Goal: Task Accomplishment & Management: Use online tool/utility

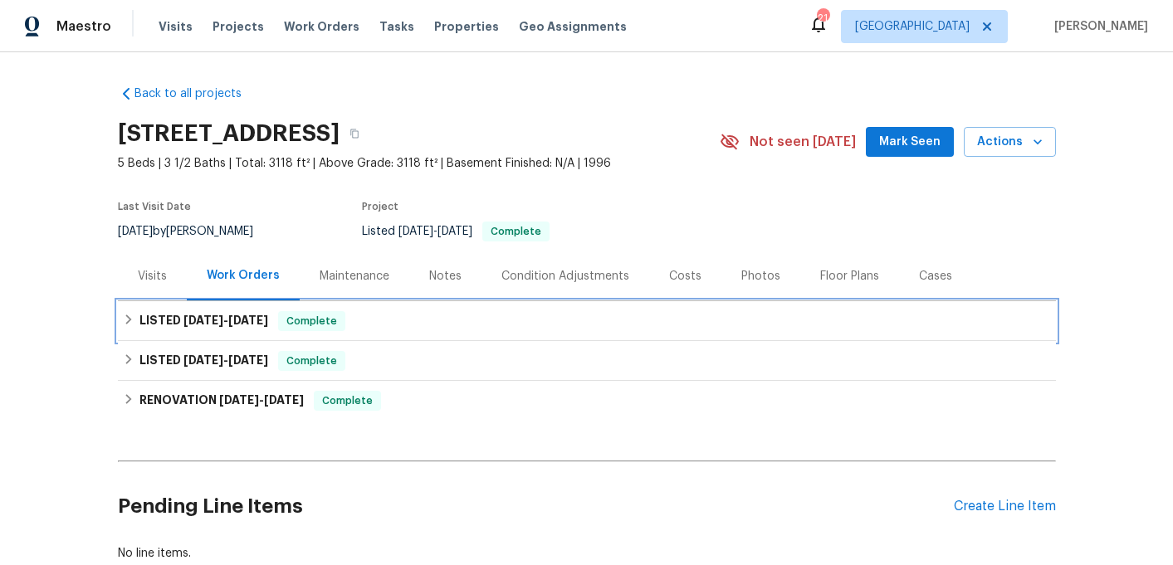
click at [387, 313] on div "LISTED [DATE] - [DATE] Complete" at bounding box center [587, 321] width 928 height 20
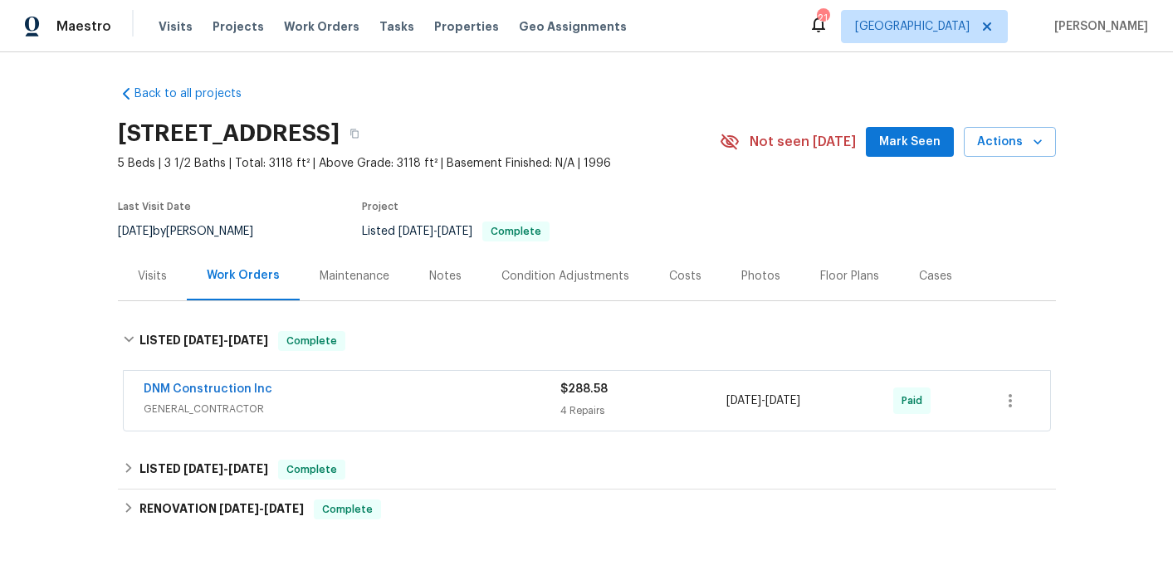
click at [291, 394] on div "DNM Construction Inc" at bounding box center [352, 391] width 417 height 20
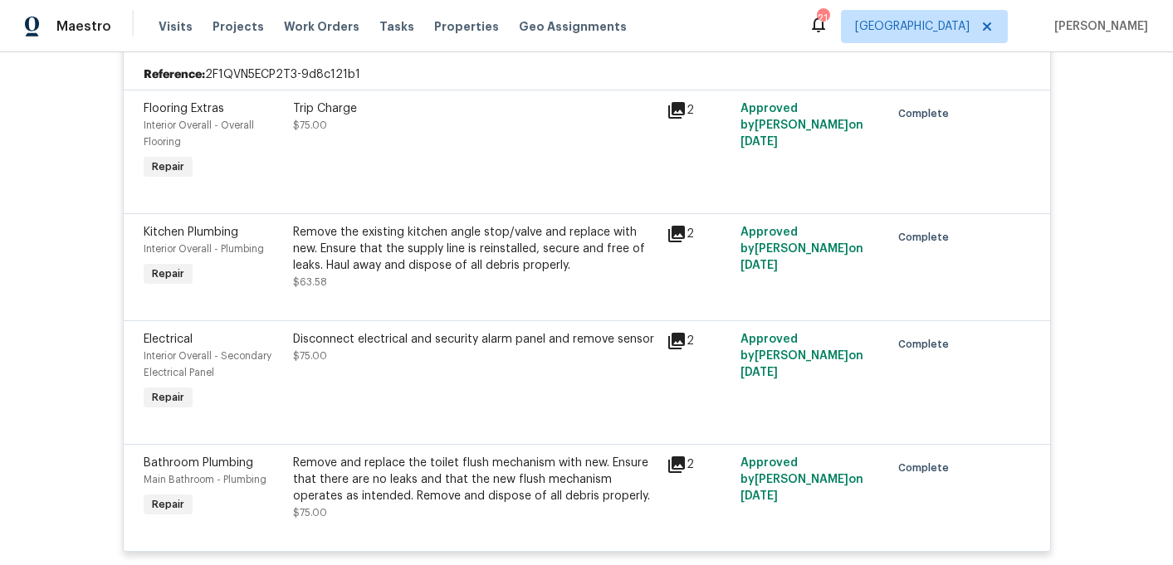
scroll to position [477, 0]
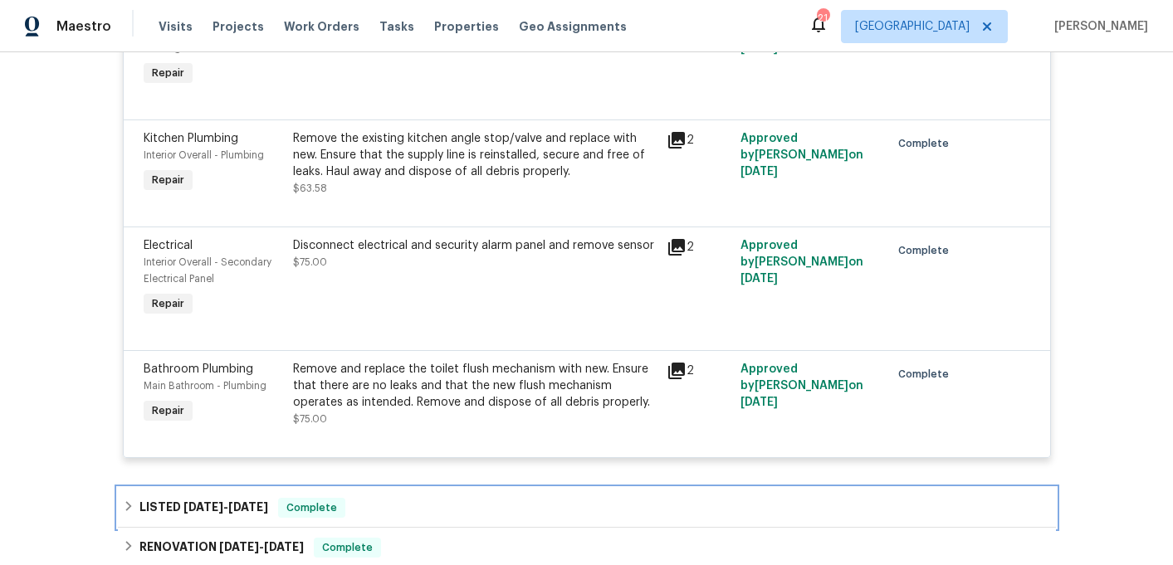
click at [195, 508] on span "[DATE]" at bounding box center [203, 507] width 40 height 12
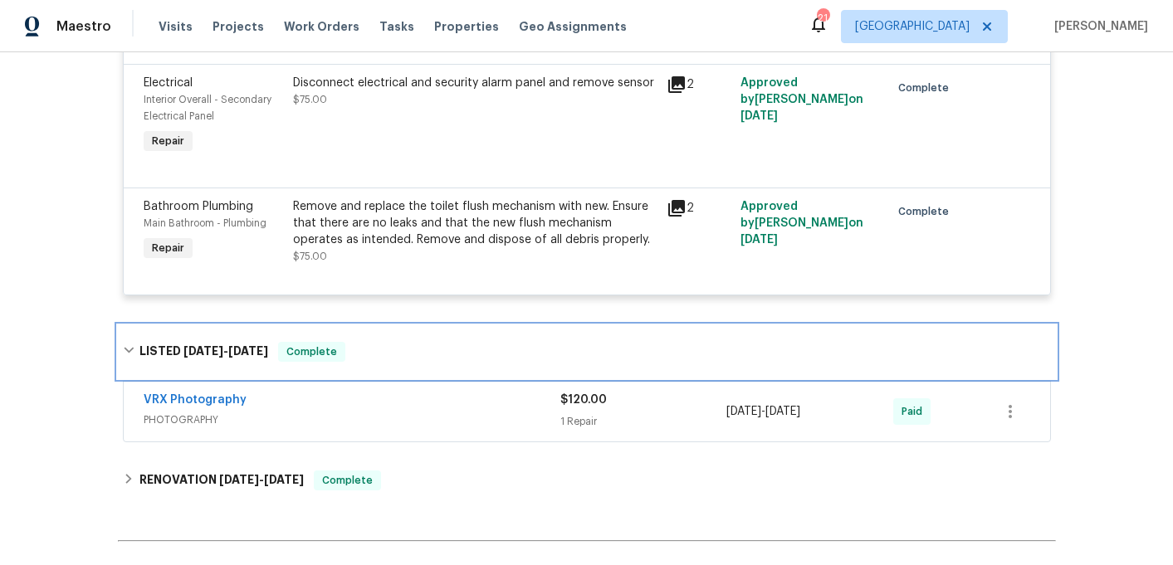
scroll to position [648, 0]
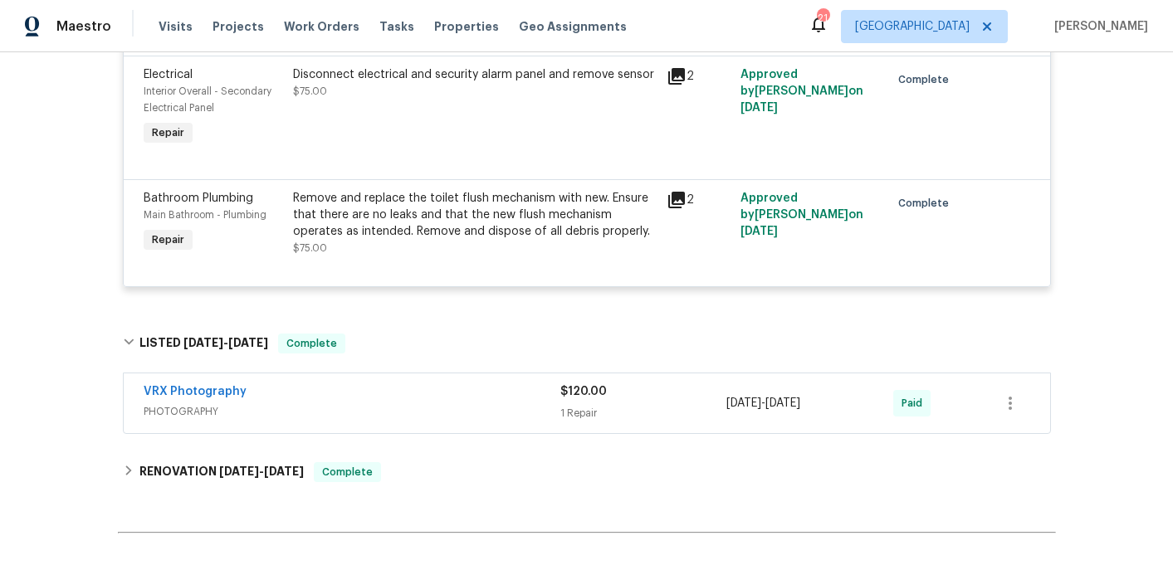
click at [194, 416] on span "PHOTOGRAPHY" at bounding box center [352, 411] width 417 height 17
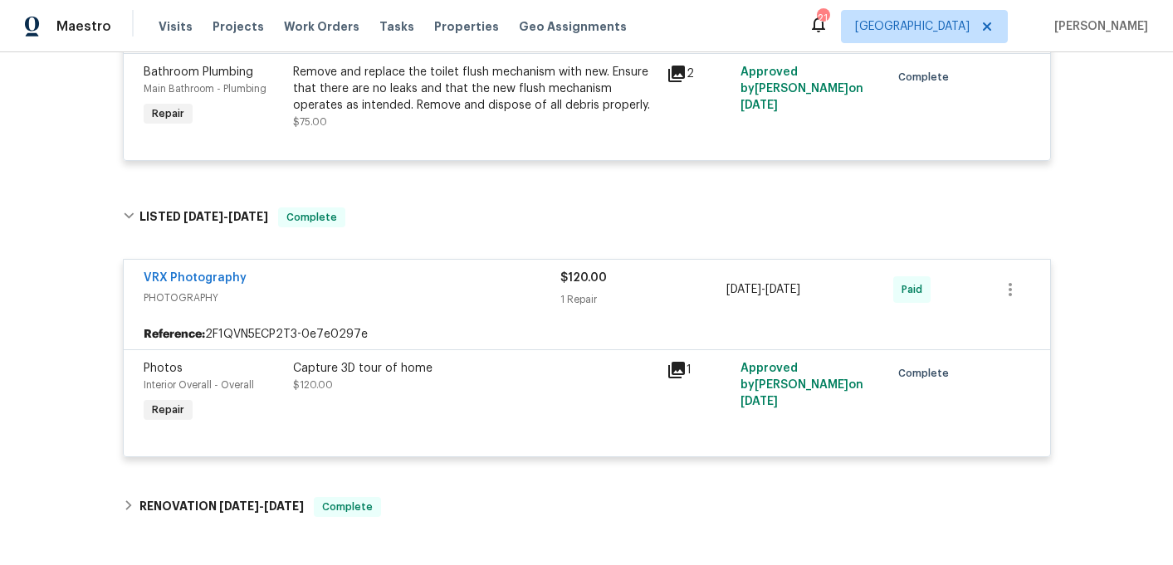
scroll to position [813, 0]
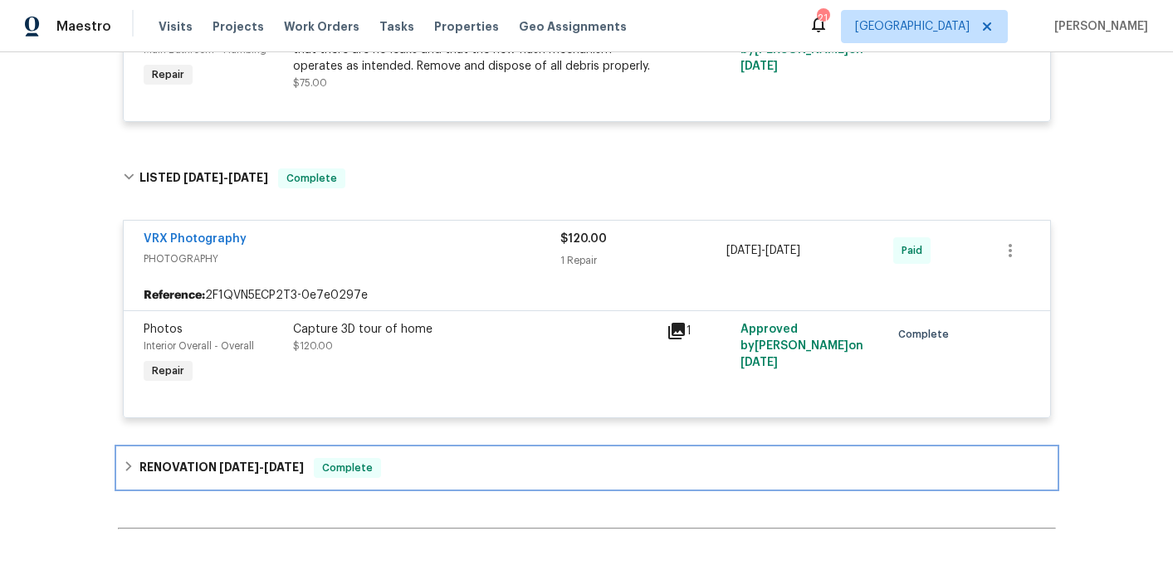
click at [175, 459] on div "RENOVATION [DATE] - [DATE] Complete" at bounding box center [587, 468] width 938 height 40
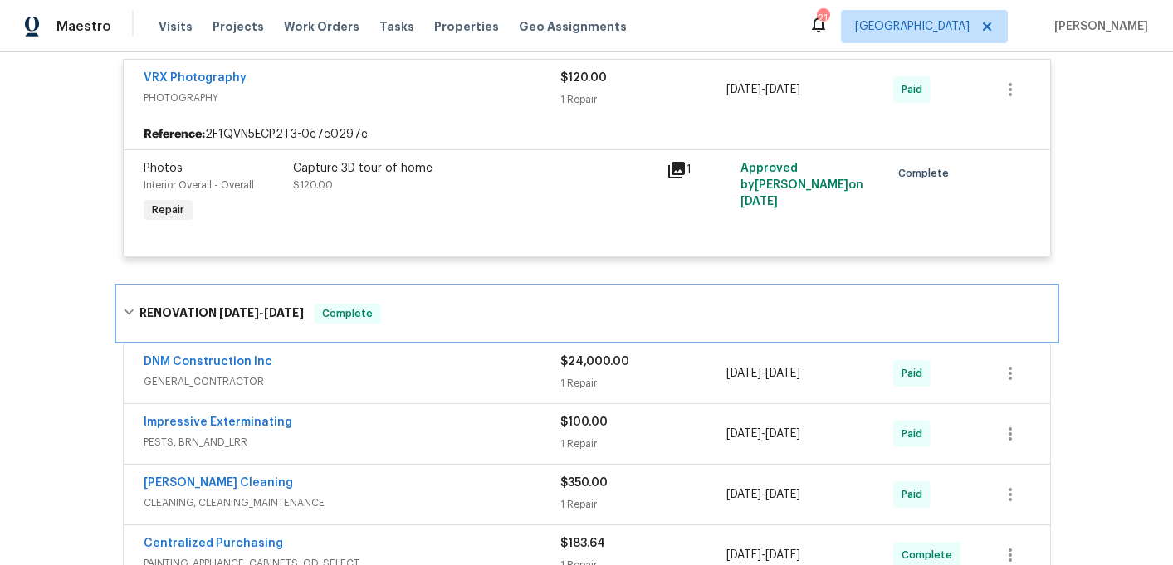
scroll to position [1018, 0]
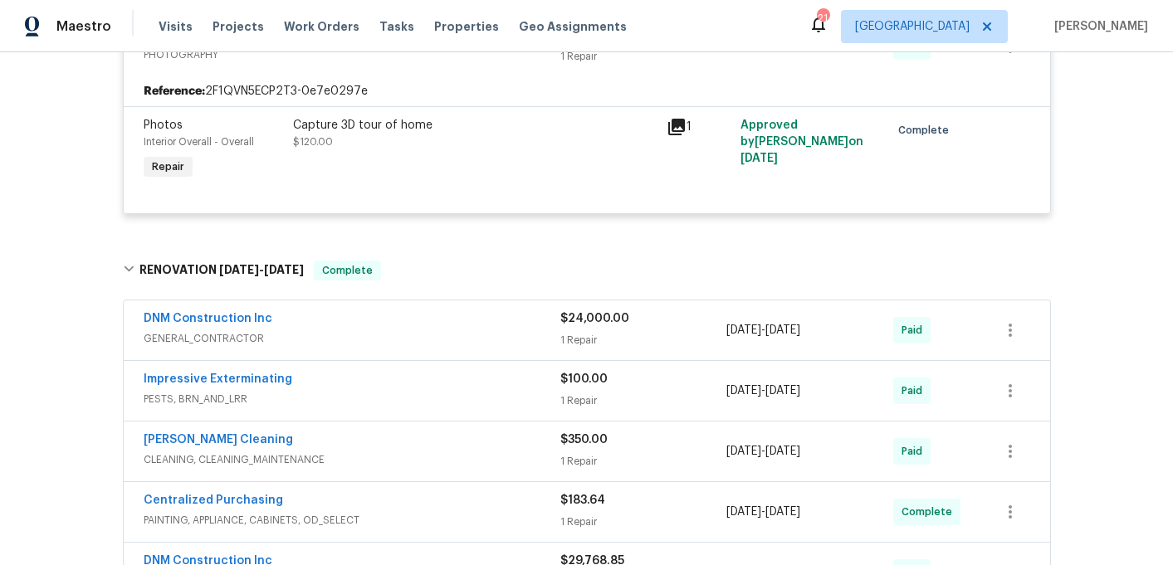
click at [283, 344] on span "GENERAL_CONTRACTOR" at bounding box center [352, 338] width 417 height 17
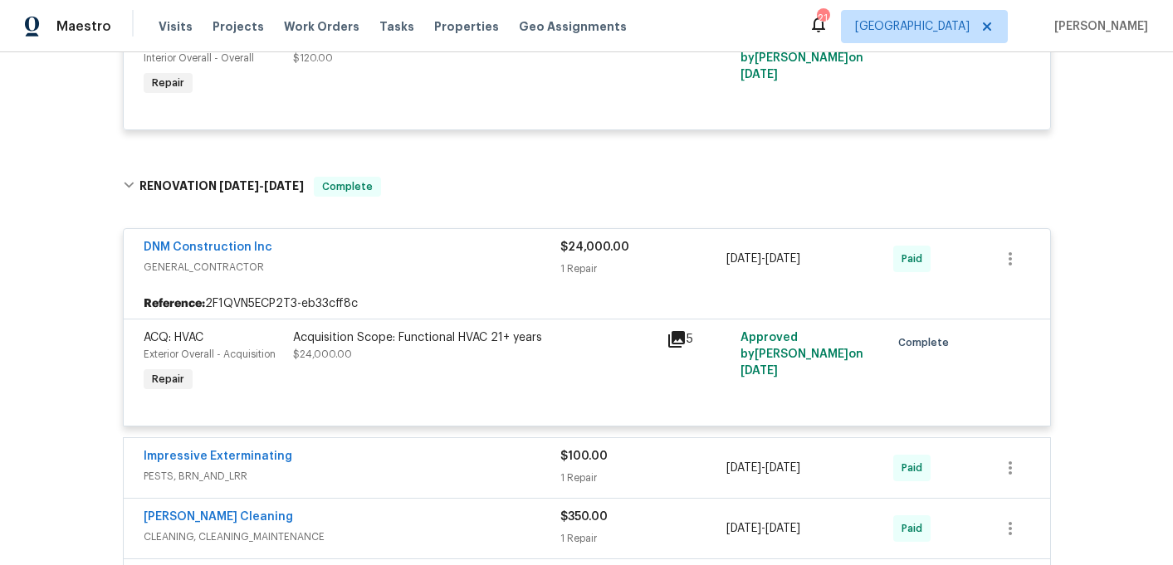
scroll to position [1135, 0]
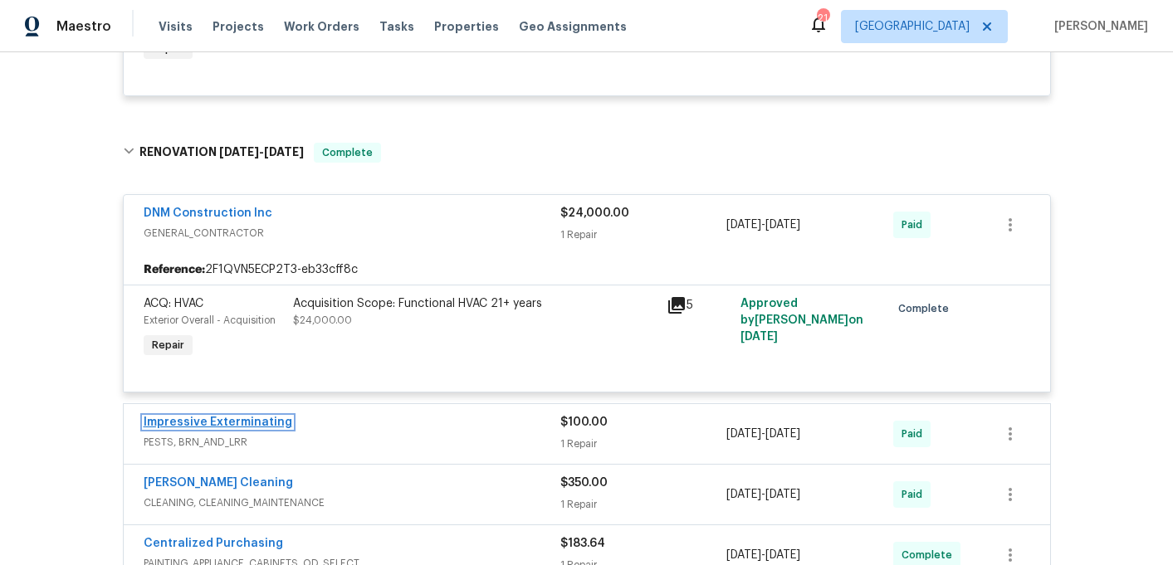
click at [270, 420] on link "Impressive Exterminating" at bounding box center [218, 423] width 149 height 12
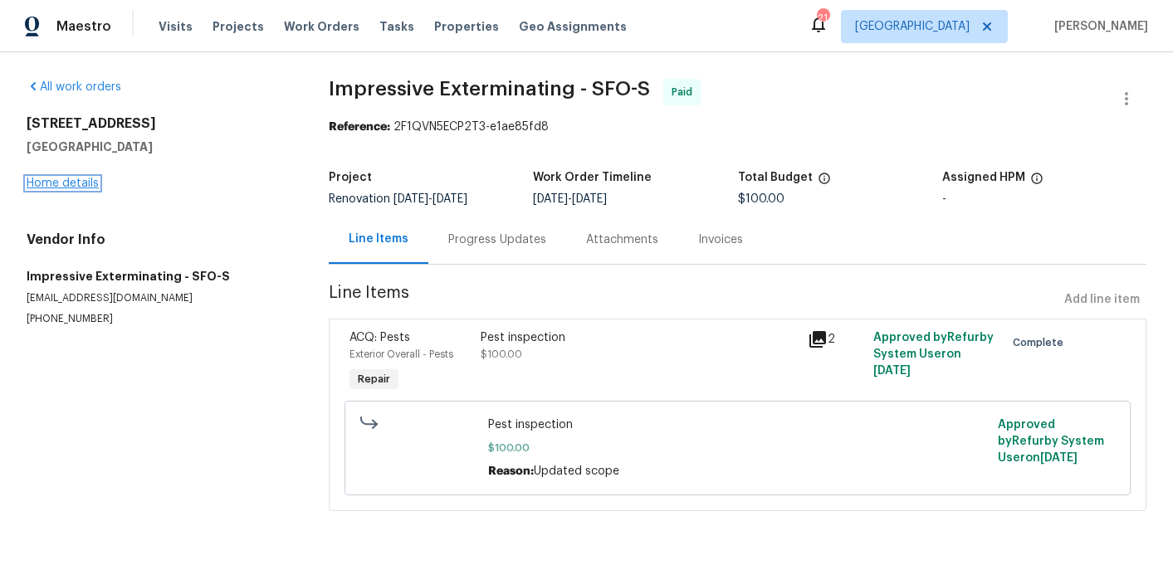
click at [69, 187] on link "Home details" at bounding box center [63, 184] width 72 height 12
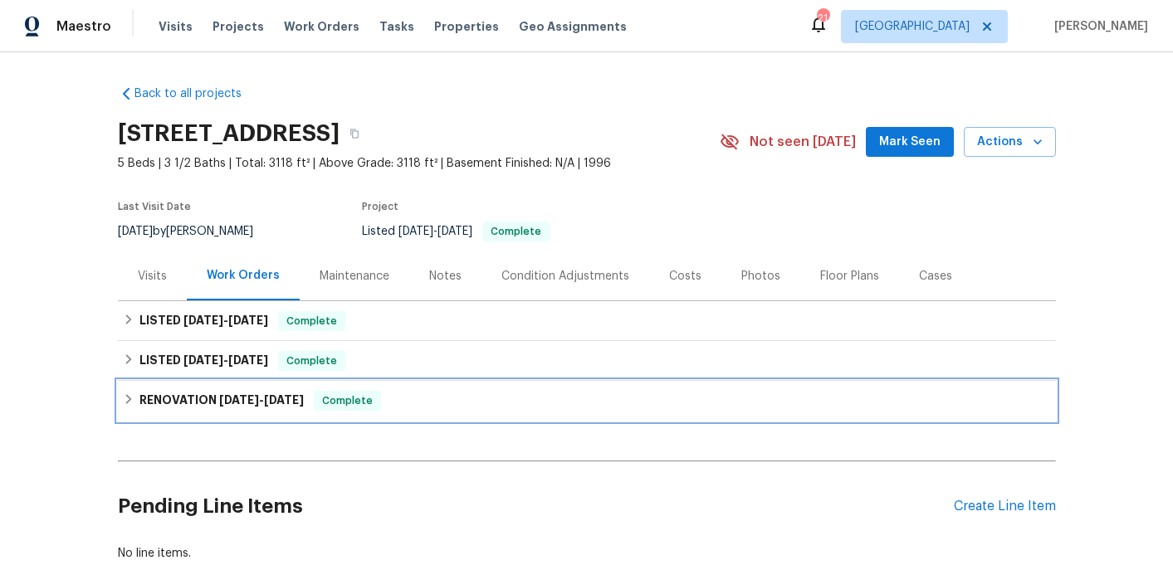
click at [245, 404] on span "[DATE]" at bounding box center [239, 400] width 40 height 12
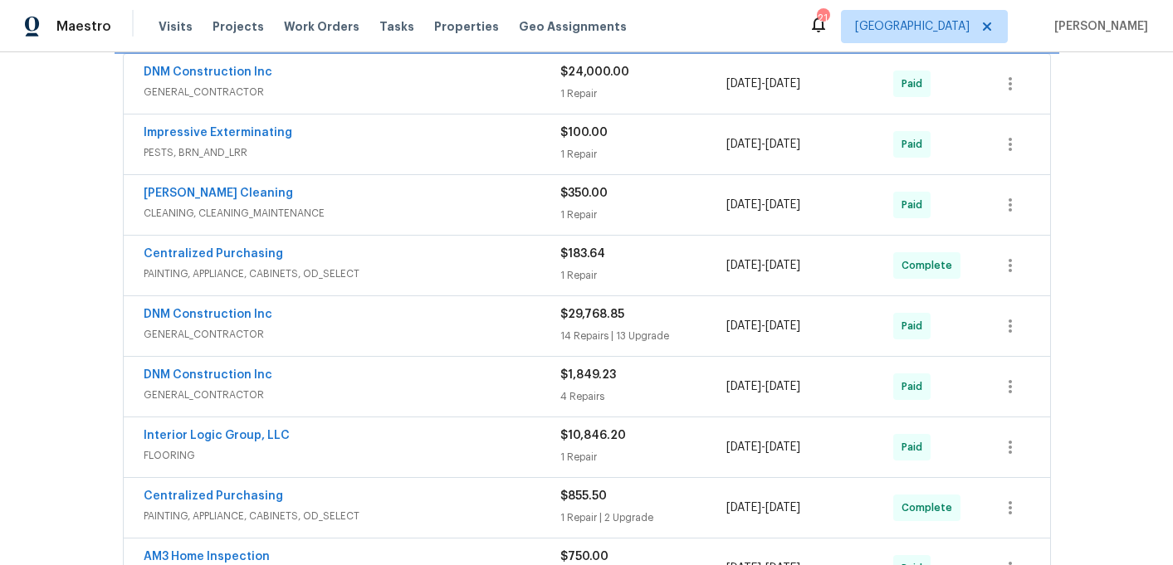
scroll to position [405, 0]
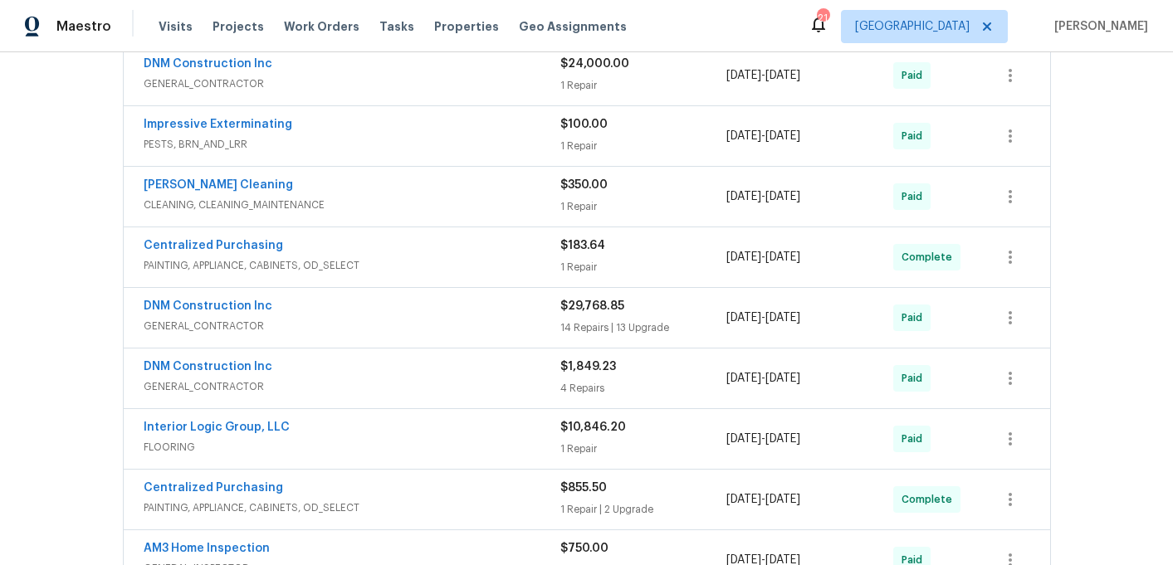
click at [281, 95] on div "DNM Construction Inc GENERAL_CONTRACTOR" at bounding box center [352, 76] width 417 height 40
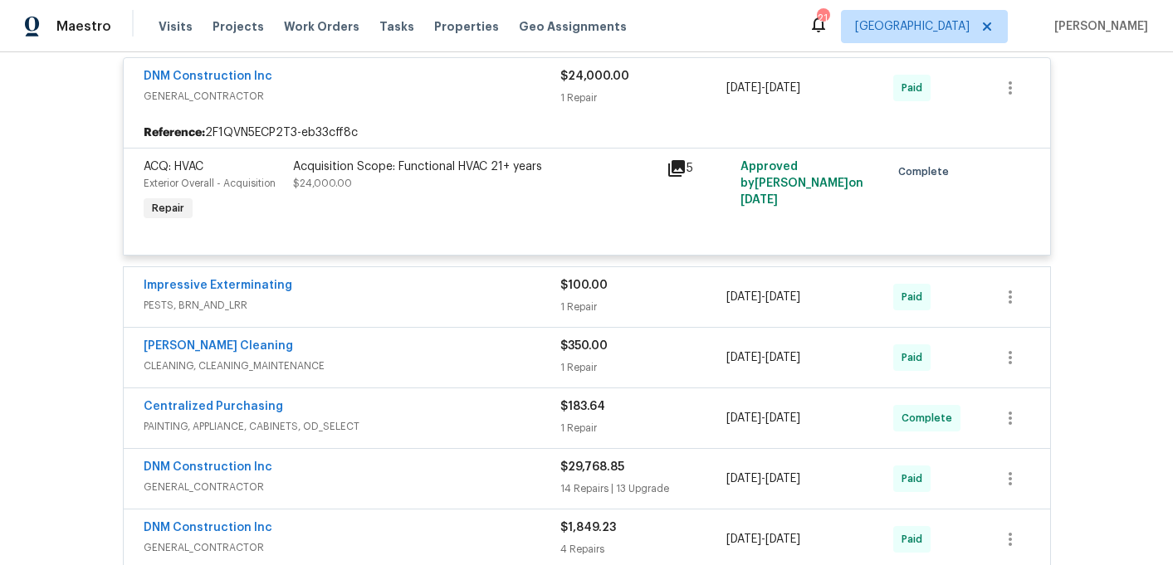
click at [198, 496] on div "DNM Construction Inc GENERAL_CONTRACTOR" at bounding box center [352, 479] width 417 height 40
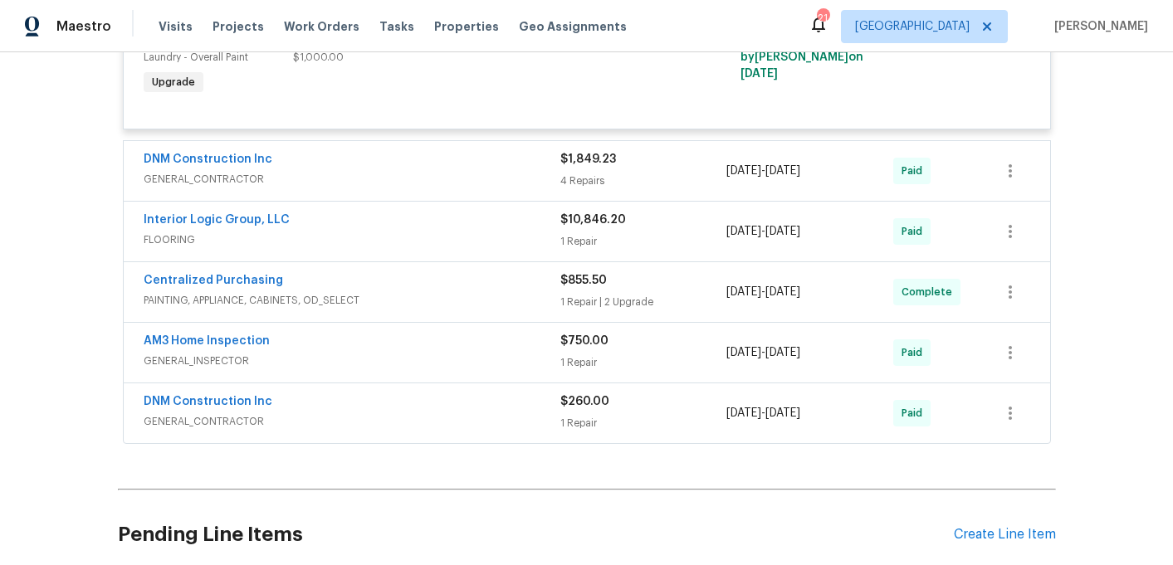
scroll to position [4915, 0]
click at [241, 189] on span "GENERAL_CONTRACTOR" at bounding box center [352, 181] width 417 height 17
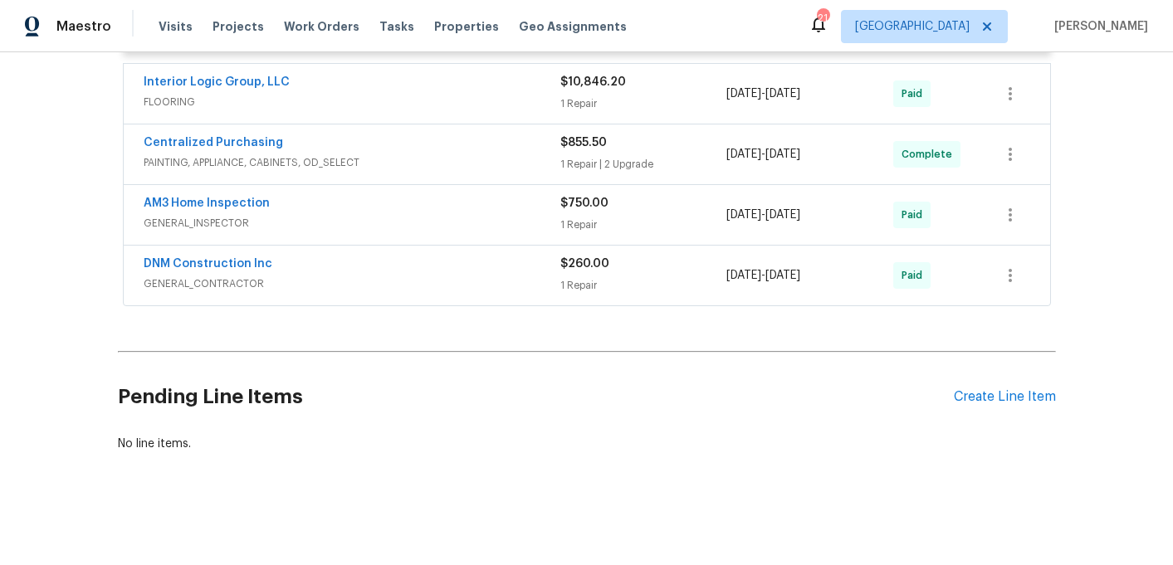
scroll to position [5591, 0]
click at [284, 100] on span "FLOORING" at bounding box center [352, 102] width 417 height 17
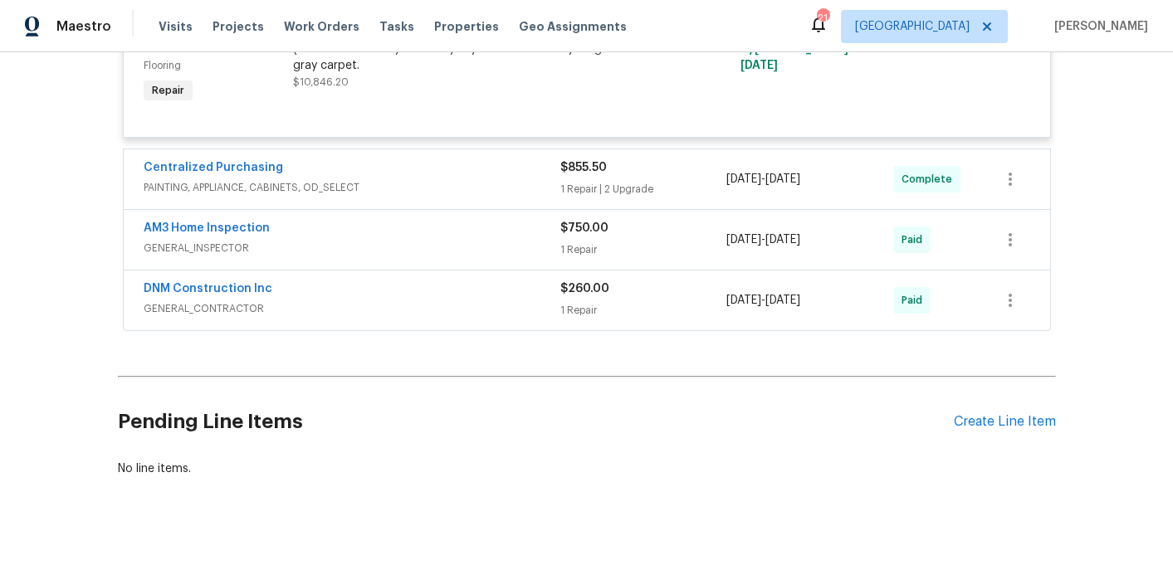
scroll to position [5745, 0]
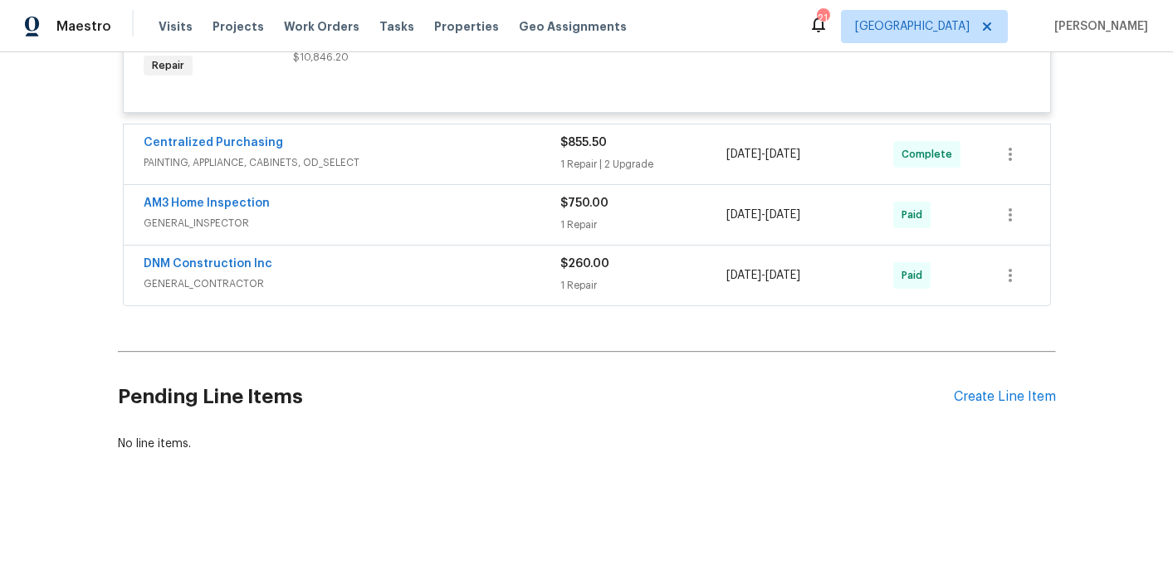
click at [178, 232] on span "GENERAL_INSPECTOR" at bounding box center [352, 223] width 417 height 17
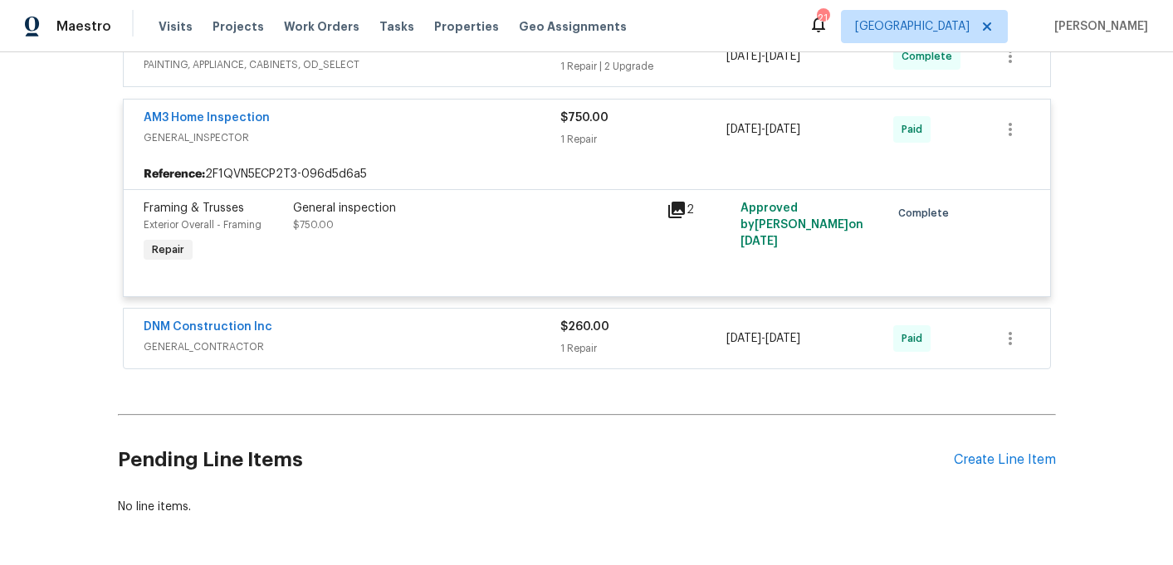
scroll to position [5909, 0]
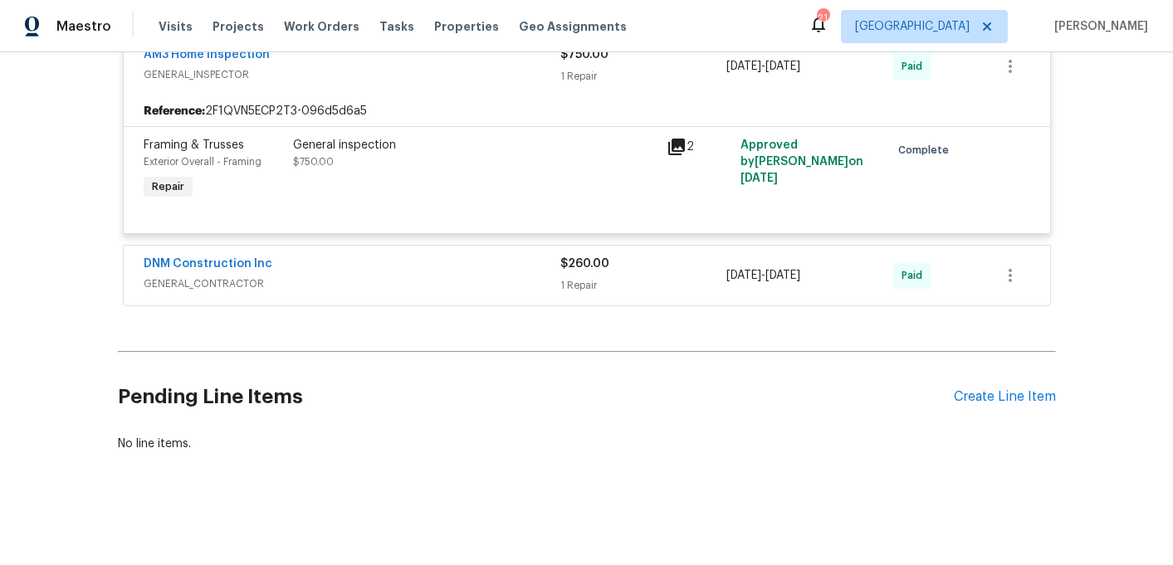
click at [219, 292] on span "GENERAL_CONTRACTOR" at bounding box center [352, 284] width 417 height 17
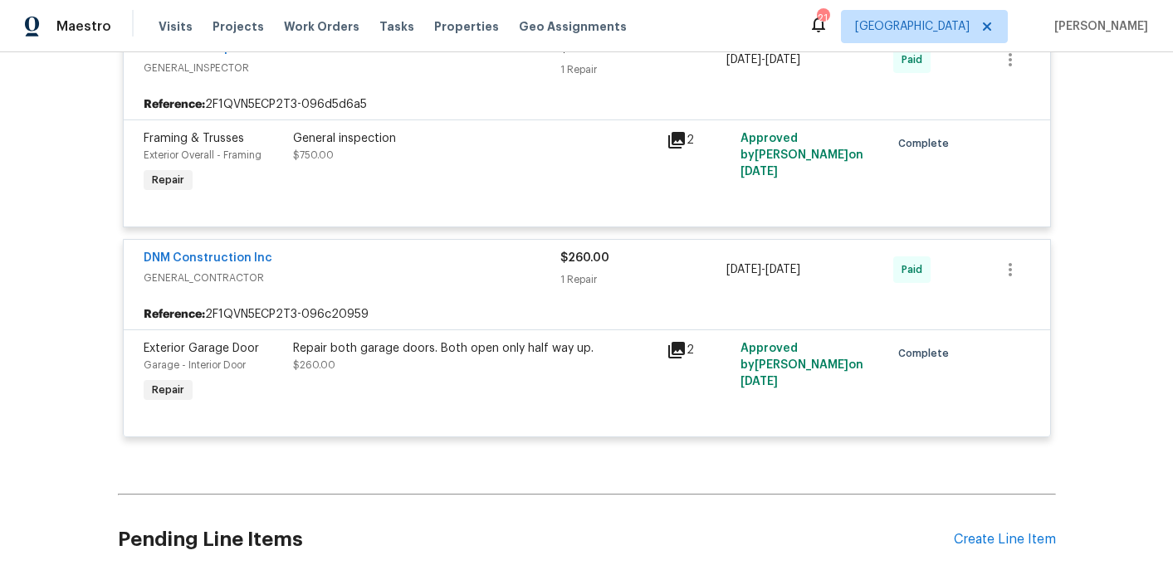
click at [67, 313] on div "Back to all projects [STREET_ADDRESS] 5 Beds | 3 1/2 Baths | Total: 3118 ft² | …" at bounding box center [586, 308] width 1173 height 513
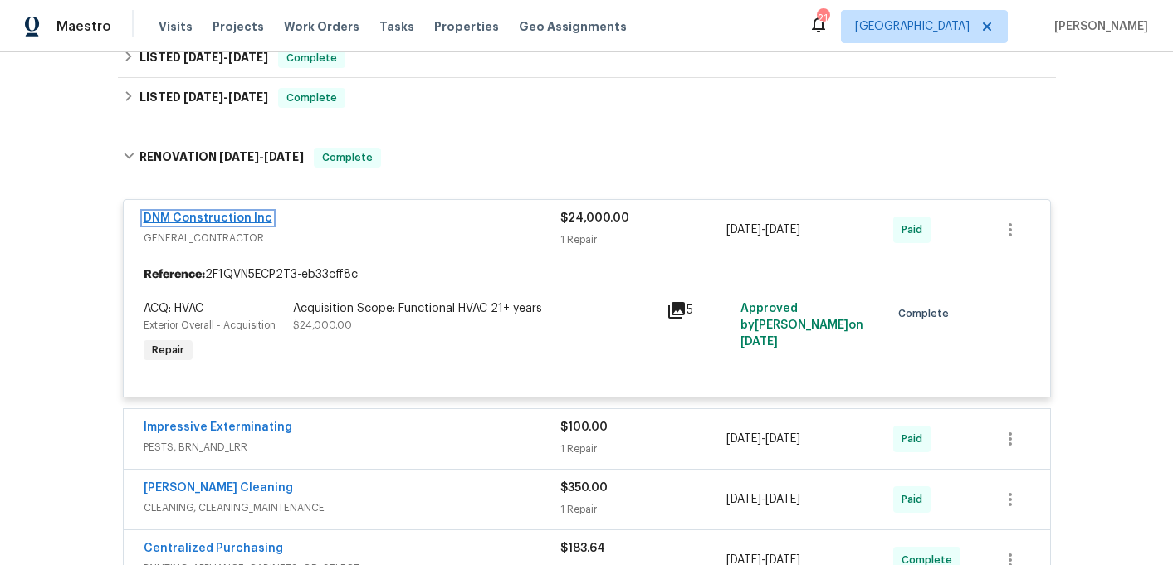
click at [201, 214] on link "DNM Construction Inc" at bounding box center [208, 218] width 129 height 12
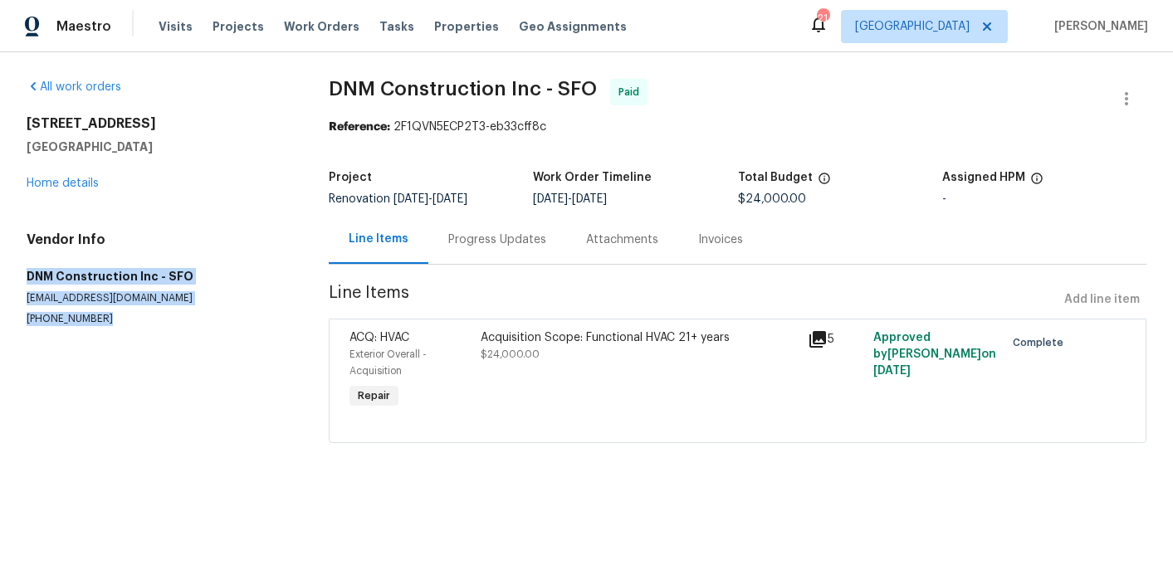
drag, startPoint x: 104, startPoint y: 323, endPoint x: -6, endPoint y: 269, distance: 122.1
click at [0, 269] on html "Maestro Visits Projects Work Orders Tasks Properties Geo Assignments 21 [GEOGRA…" at bounding box center [586, 245] width 1173 height 490
copy div "DNM Construction Inc - SFO [EMAIL_ADDRESS][DOMAIN_NAME] [PHONE_NUMBER]"
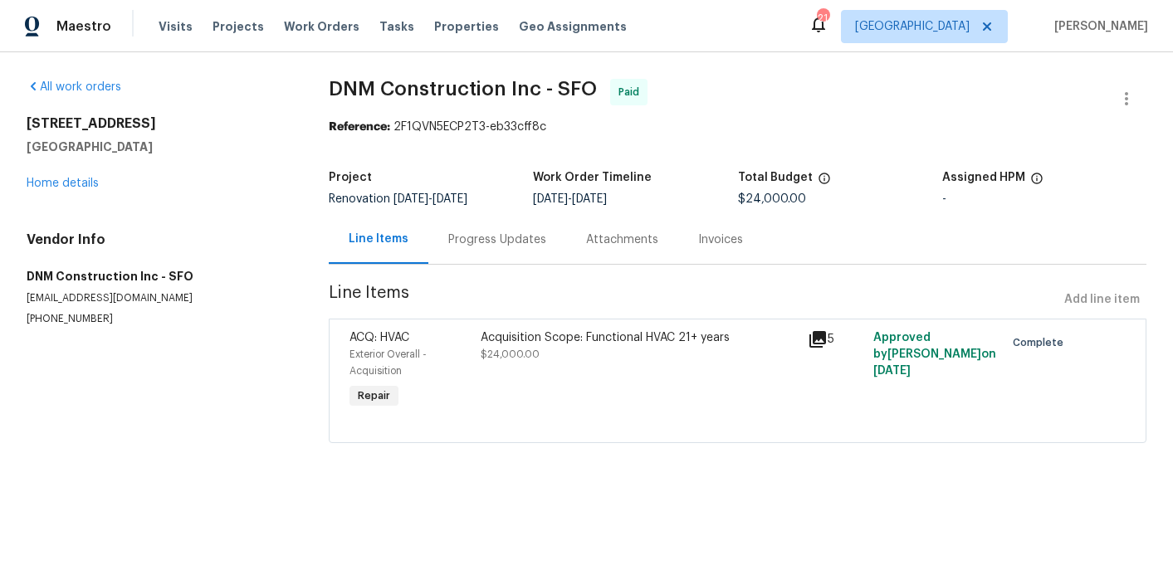
click at [720, 242] on div "Invoices" at bounding box center [720, 240] width 45 height 17
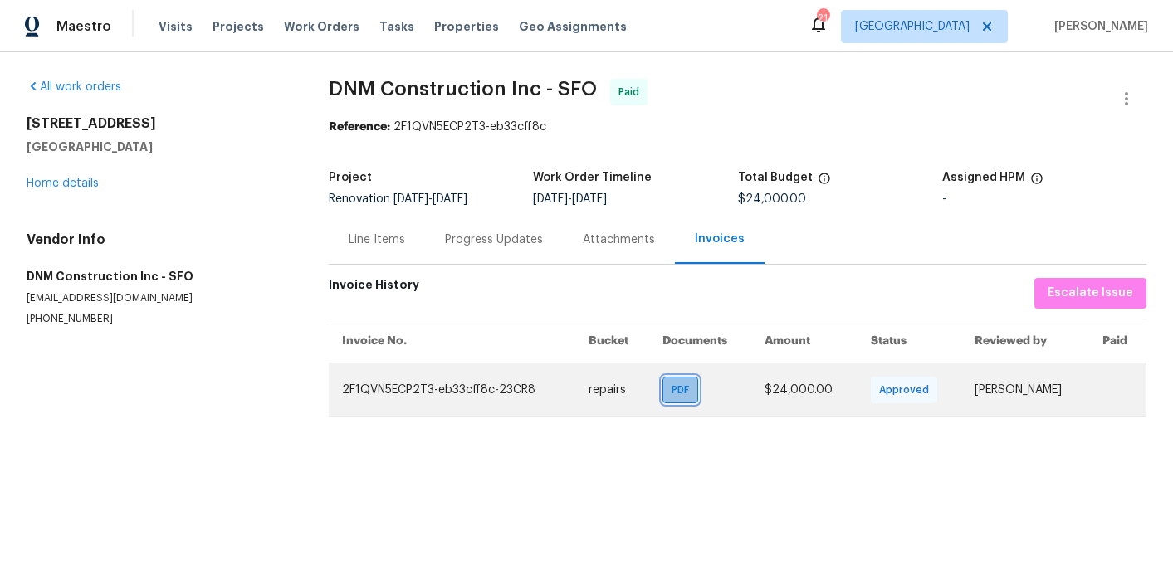
click at [679, 393] on span "PDF" at bounding box center [683, 390] width 24 height 17
